Goal: Communication & Community: Answer question/provide support

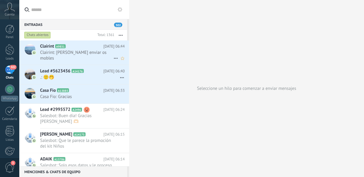
click at [89, 50] on span "Clairint: [PERSON_NAME] enviar os mobles" at bounding box center [76, 55] width 73 height 11
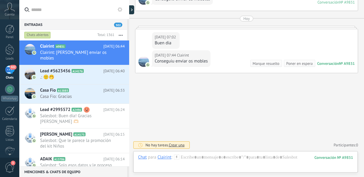
scroll to position [803, 0]
click at [71, 74] on span ".: 🙂🤭" at bounding box center [76, 77] width 73 height 6
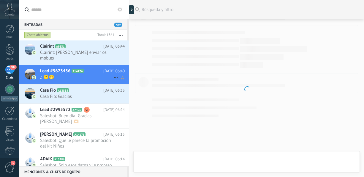
scroll to position [280, 0]
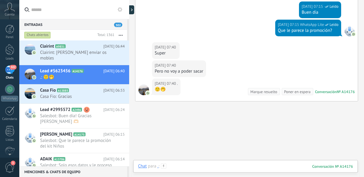
click at [175, 168] on div at bounding box center [245, 172] width 215 height 18
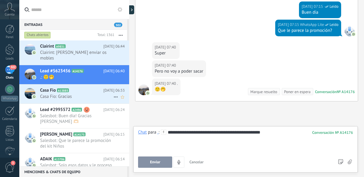
click at [91, 87] on h2 "Casa Fio A13885" at bounding box center [71, 90] width 63 height 6
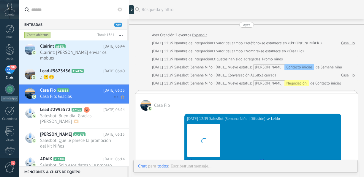
scroll to position [447, 0]
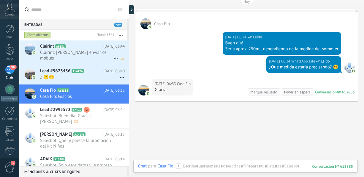
click at [95, 57] on div "Clairint A9831 [DATE] 06:44 Clairint: Conseguiu enviar os mobles" at bounding box center [84, 52] width 89 height 24
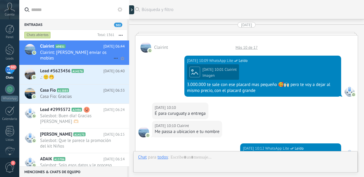
scroll to position [803, 0]
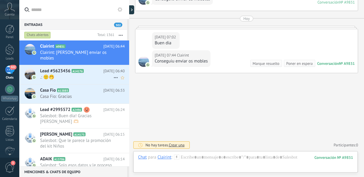
click at [84, 74] on span ".: 🙂🤭" at bounding box center [76, 77] width 73 height 6
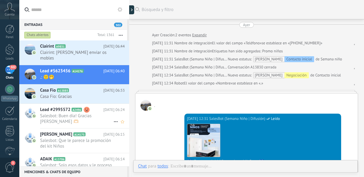
scroll to position [280, 0]
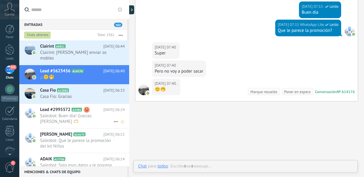
click at [94, 113] on span "Salesbot: Buen día! Gracias [PERSON_NAME] 🫶🏻" at bounding box center [76, 118] width 73 height 11
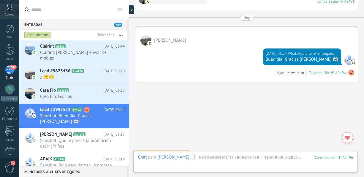
scroll to position [945, 0]
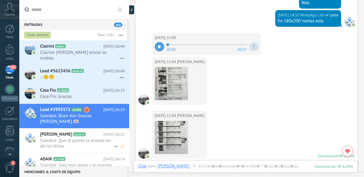
click at [60, 140] on span "Salesbot: Que le parece la promoción del kit Niños" at bounding box center [76, 142] width 73 height 11
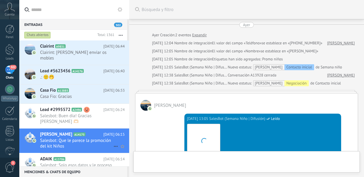
scroll to position [259, 0]
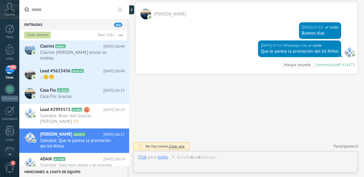
click at [82, 166] on span "Salesbot: Solo esos datos y le proceso el credito" at bounding box center [76, 167] width 73 height 11
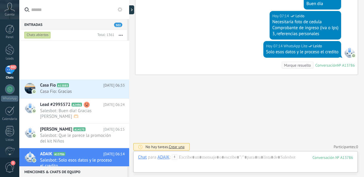
scroll to position [110, 0]
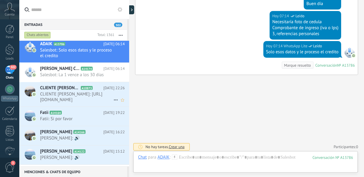
click at [72, 91] on span "CLIENTE [PERSON_NAME]: [URL][DOMAIN_NAME]" at bounding box center [76, 96] width 73 height 11
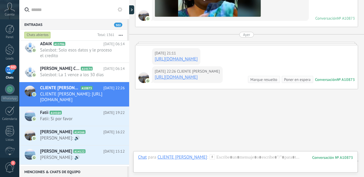
scroll to position [163, 0]
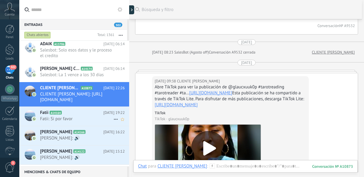
click at [66, 114] on icon at bounding box center [66, 112] width 6 height 6
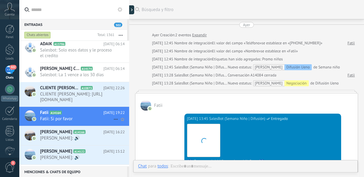
scroll to position [222, 0]
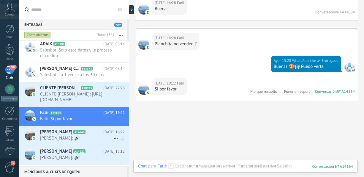
click at [69, 135] on span "[PERSON_NAME]: 🔊" at bounding box center [76, 138] width 73 height 6
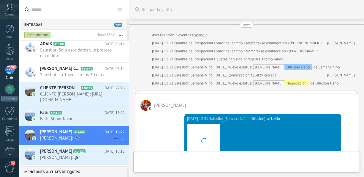
scroll to position [269, 0]
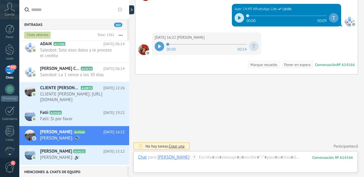
click at [163, 42] on div "00:00 00:14" at bounding box center [207, 46] width 104 height 12
click at [159, 44] on icon at bounding box center [159, 46] width 3 height 4
click at [238, 16] on icon at bounding box center [239, 18] width 3 height 4
click at [160, 46] on icon at bounding box center [159, 46] width 3 height 4
click at [85, 157] on span "[PERSON_NAME]: 🔊" at bounding box center [76, 157] width 73 height 6
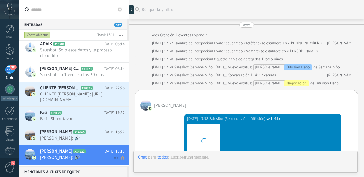
scroll to position [310, 0]
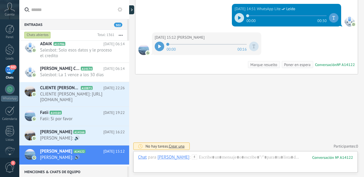
click at [163, 45] on div at bounding box center [159, 46] width 9 height 9
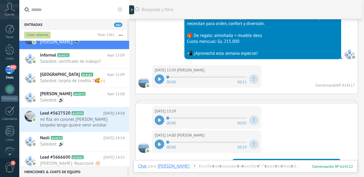
scroll to position [1, 0]
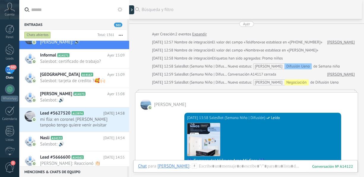
click at [341, 142] on div "[DATE] 13:58 SalesBot (Semana Niño | Difusión) Leído Descargar 💙 Semana del Niñ…" at bounding box center [246, 164] width 222 height 110
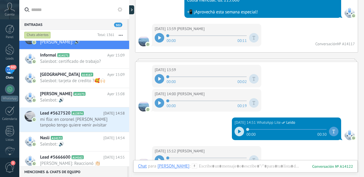
scroll to position [214, 0]
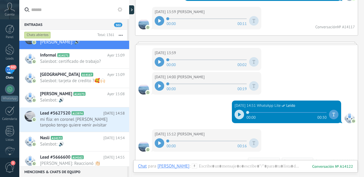
click at [238, 113] on icon at bounding box center [239, 114] width 3 height 4
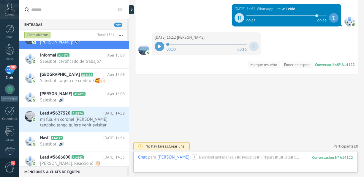
click at [159, 46] on icon at bounding box center [159, 46] width 3 height 4
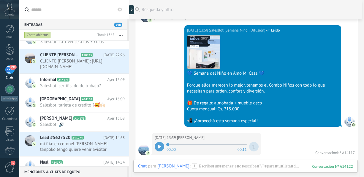
scroll to position [78, 0]
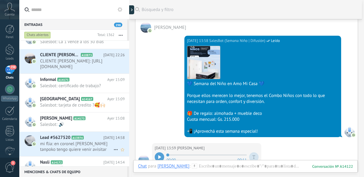
click at [82, 145] on span "mi flia: en coronel [PERSON_NAME] tanpoko tengo quiere venir avisitar para ver" at bounding box center [76, 146] width 73 height 11
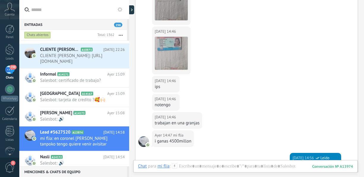
scroll to position [329, 0]
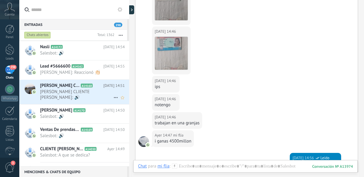
click at [89, 89] on span "[PERSON_NAME] CLIENTE [PERSON_NAME]: 🔊" at bounding box center [76, 94] width 73 height 11
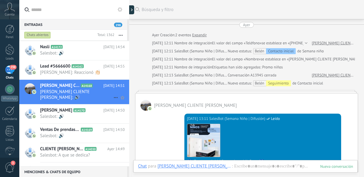
scroll to position [233, 0]
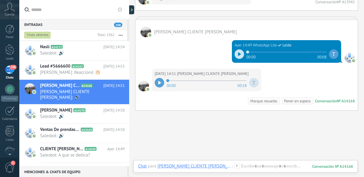
click at [160, 83] on icon at bounding box center [159, 83] width 3 height 4
